Goal: Information Seeking & Learning: Check status

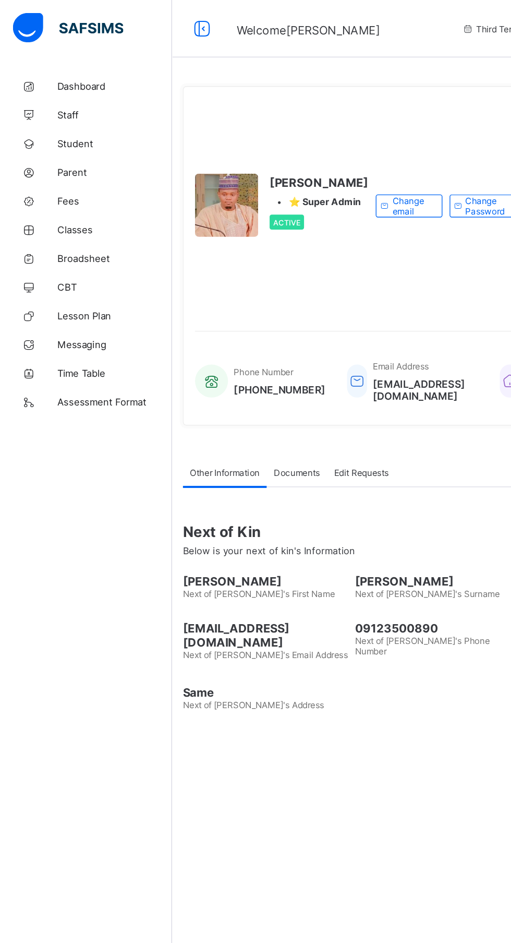
click at [74, 62] on span "Dashboard" at bounding box center [83, 62] width 83 height 8
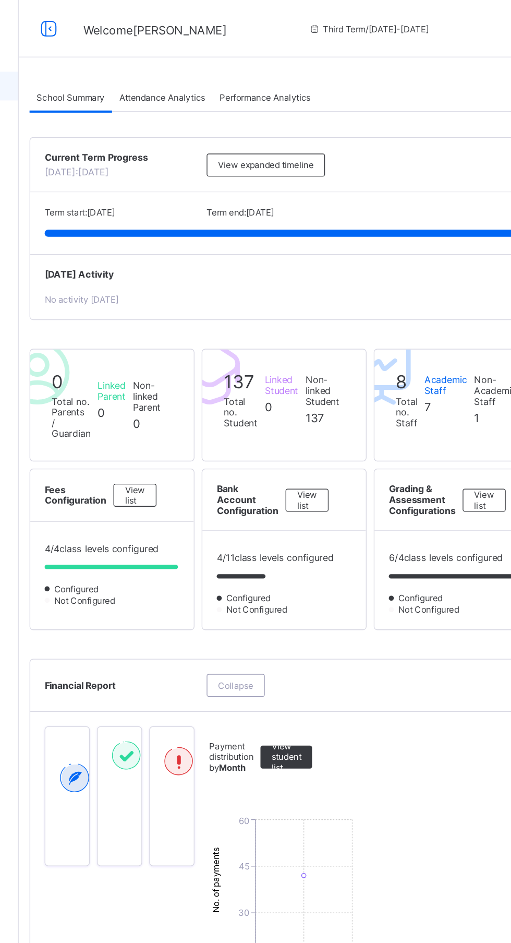
click at [231, 68] on span "Attendance Analytics" at bounding box center [229, 71] width 63 height 8
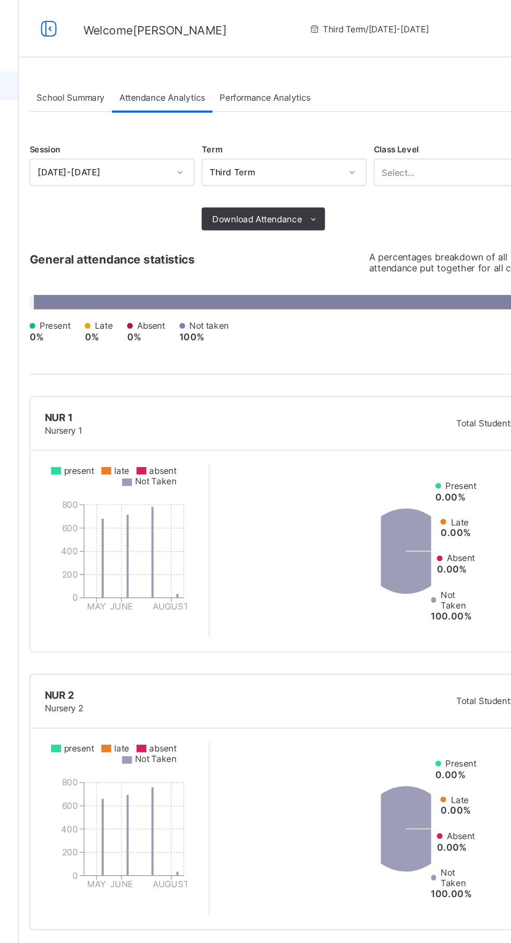
click at [319, 69] on span "Performance Analytics" at bounding box center [304, 71] width 66 height 8
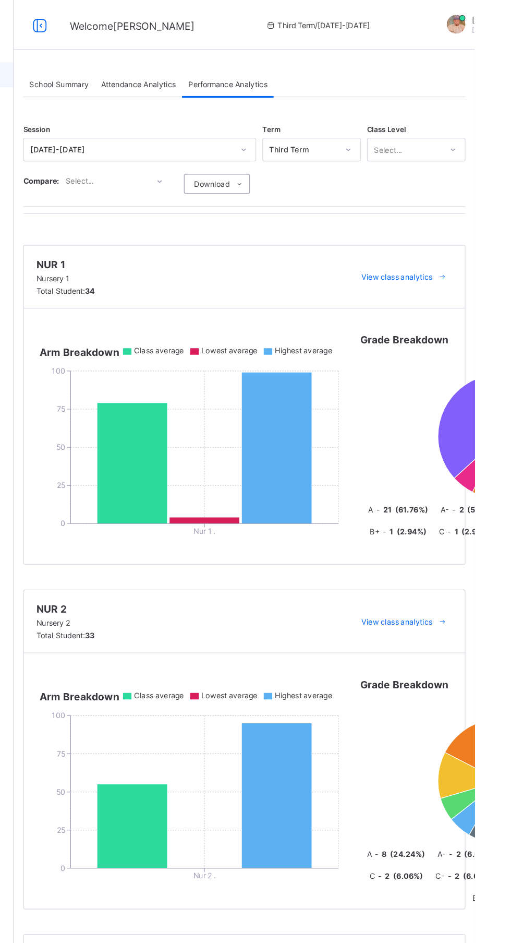
click at [313, 154] on icon at bounding box center [314, 154] width 8 height 7
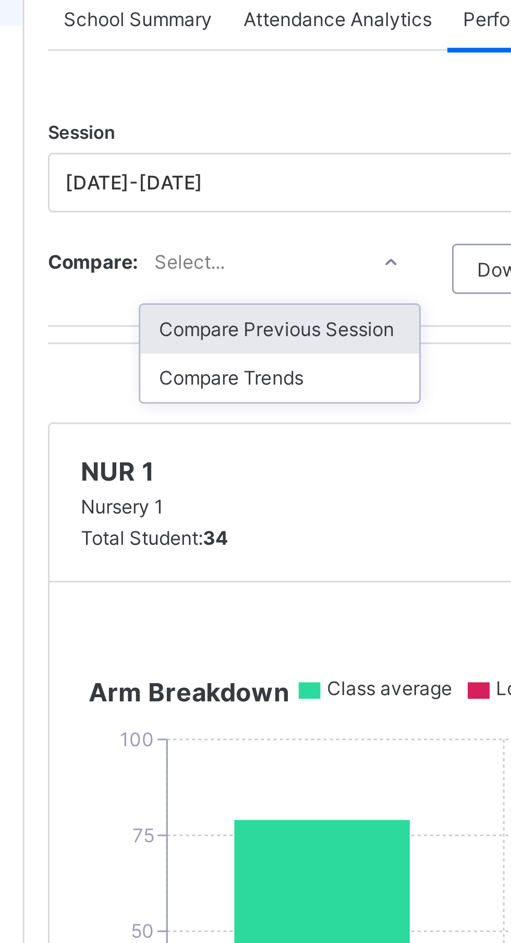
click at [236, 177] on div "Compare Previous Session" at bounding box center [210, 174] width 93 height 16
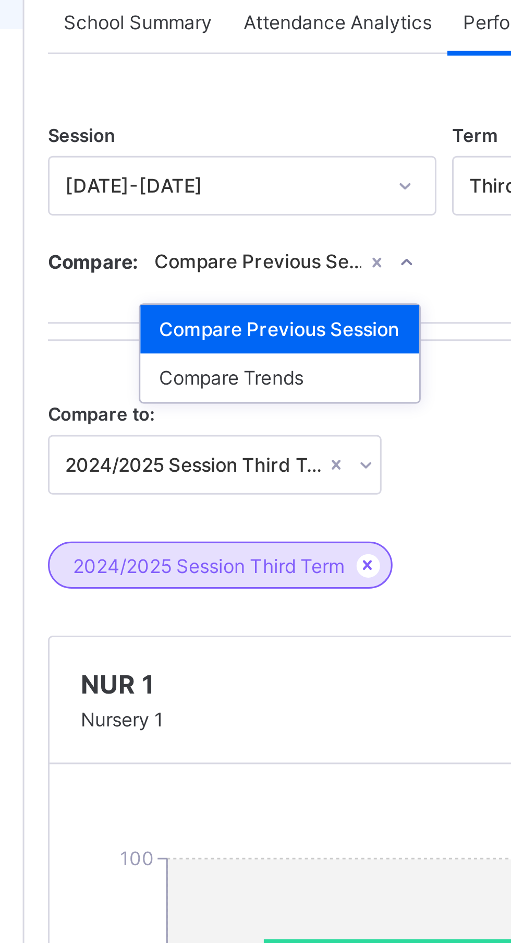
click at [232, 186] on div "Compare Trends" at bounding box center [210, 189] width 93 height 16
